Goal: Communication & Community: Connect with others

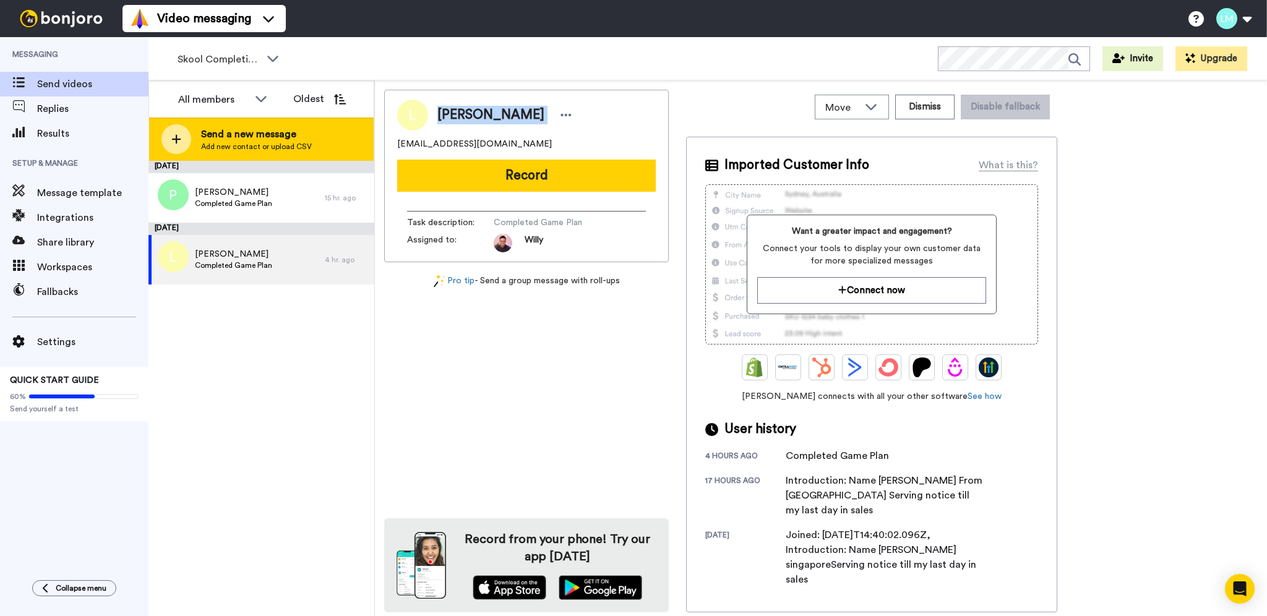
click at [318, 142] on div "Send a new message Add new contact or upload CSV" at bounding box center [261, 139] width 225 height 43
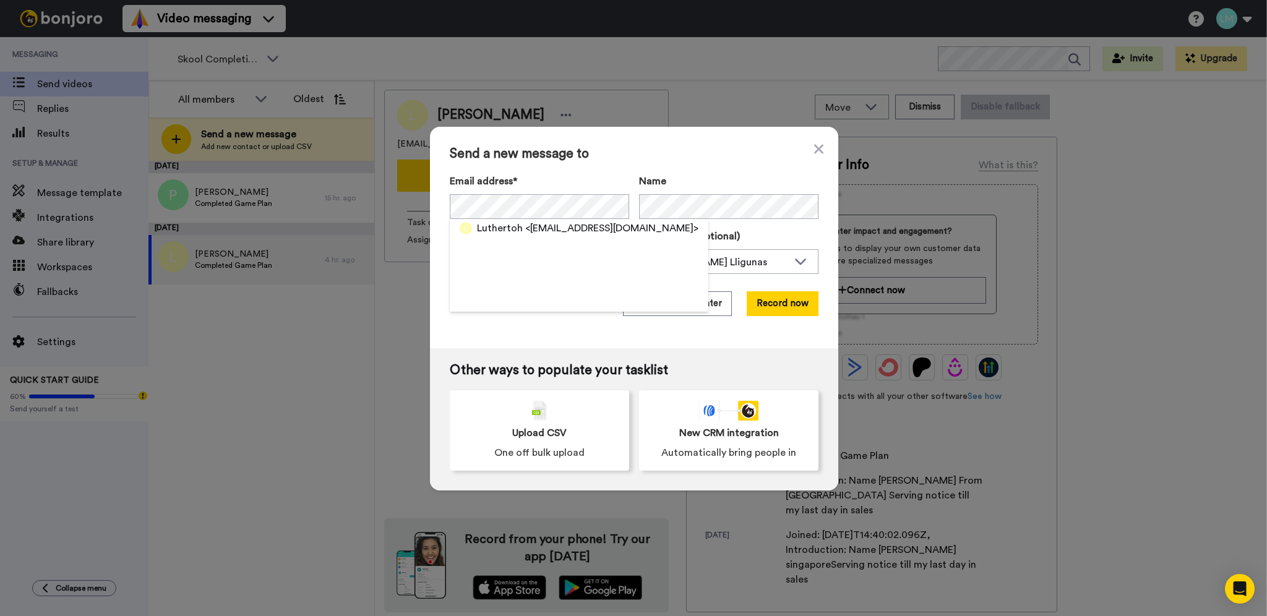
drag, startPoint x: 439, startPoint y: 330, endPoint x: 456, endPoint y: 317, distance: 20.7
click at [449, 323] on div "Send a new message to Email address* Luthertoh <luthertoh@gmail.com> Name Task …" at bounding box center [634, 238] width 408 height 222
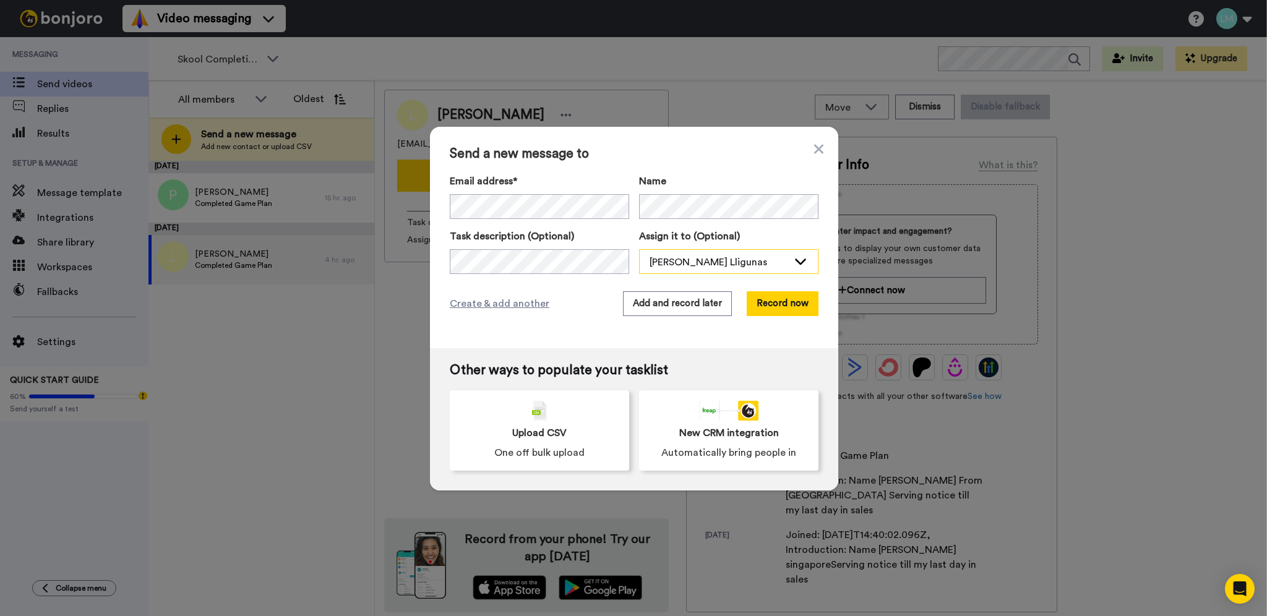
click at [741, 269] on div "[PERSON_NAME] Lligunas" at bounding box center [719, 262] width 139 height 15
click at [652, 287] on span "[PERSON_NAME]" at bounding box center [683, 289] width 89 height 12
click at [636, 309] on button "Add and record later" at bounding box center [677, 303] width 109 height 25
